Goal: Information Seeking & Learning: Learn about a topic

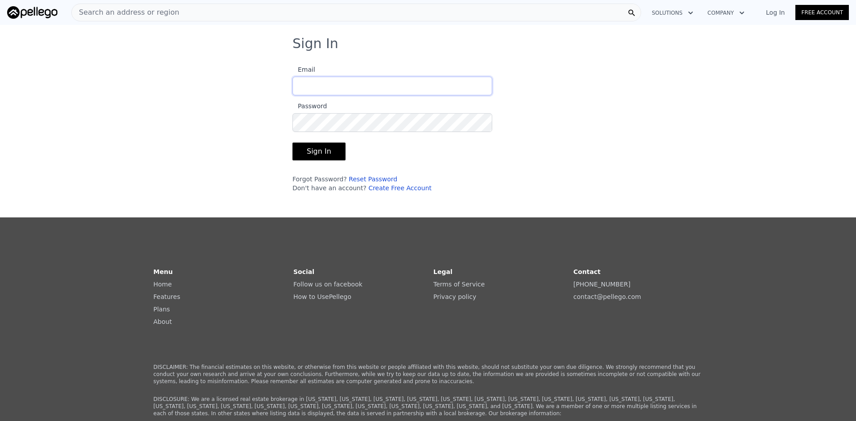
type input "[EMAIL_ADDRESS][DOMAIN_NAME]"
click at [322, 151] on button "Sign In" at bounding box center [318, 152] width 53 height 18
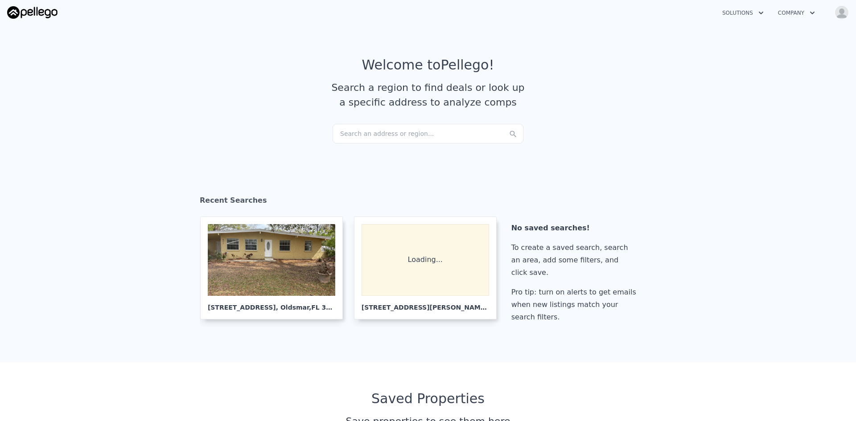
checkbox input "true"
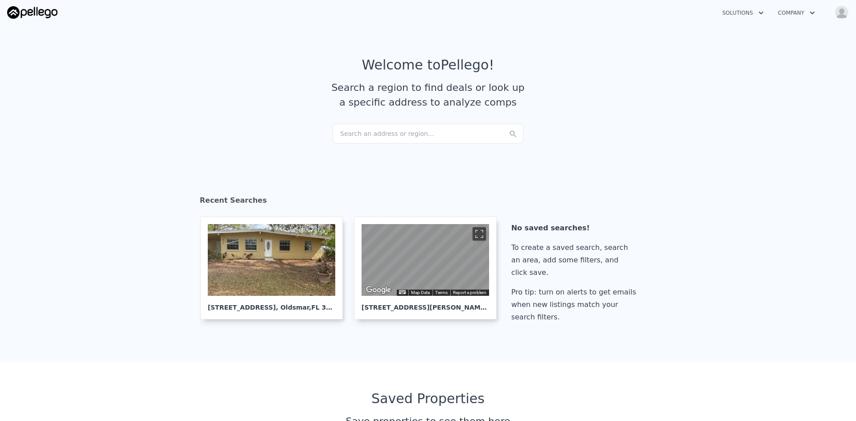
click at [339, 134] on div "Search an address or region..." at bounding box center [428, 134] width 191 height 20
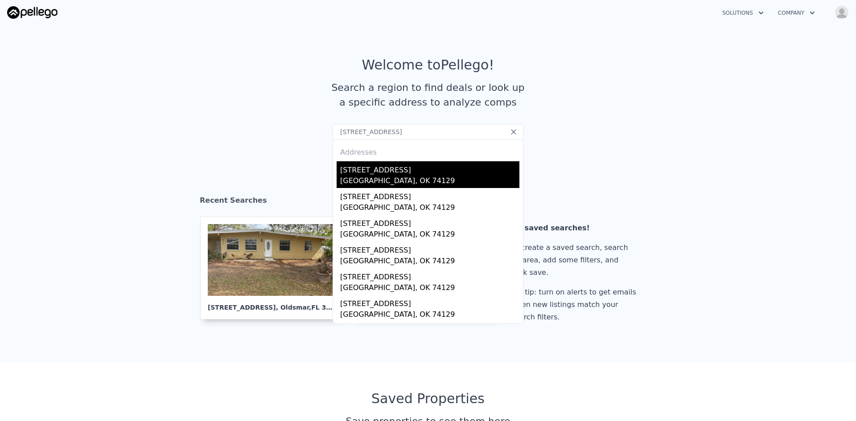
type input "[STREET_ADDRESS]"
click at [386, 172] on div "[STREET_ADDRESS]" at bounding box center [429, 168] width 179 height 14
